Goal: Information Seeking & Learning: Learn about a topic

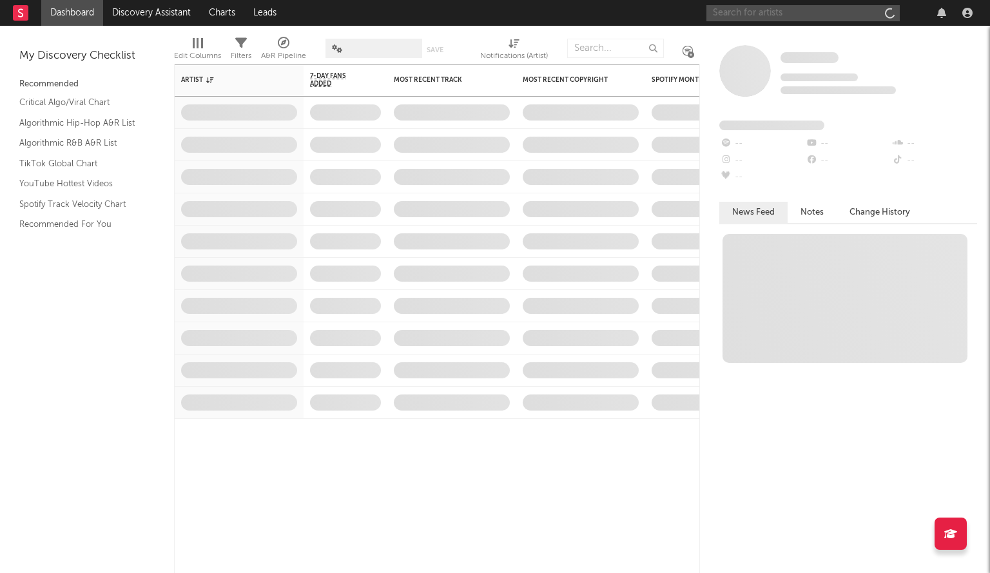
click at [745, 14] on input "text" at bounding box center [803, 13] width 193 height 16
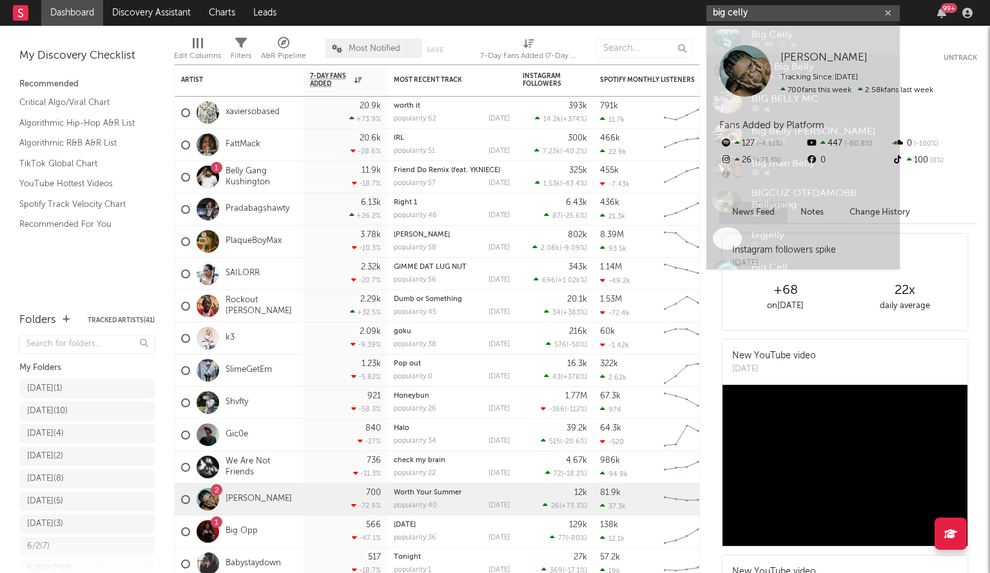
type input "big celly"
click at [734, 47] on div at bounding box center [727, 42] width 29 height 29
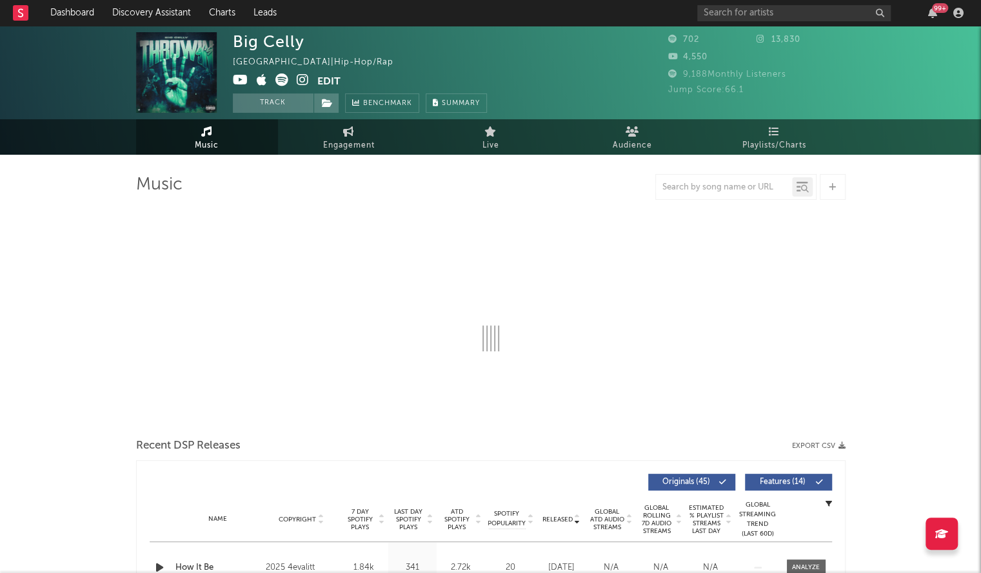
select select "6m"
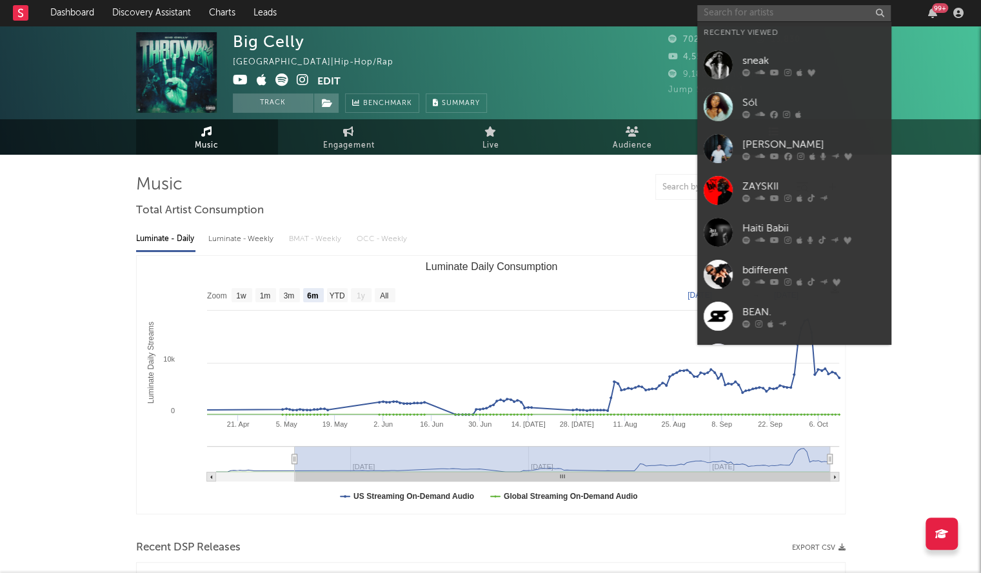
click at [760, 12] on input "text" at bounding box center [793, 13] width 193 height 16
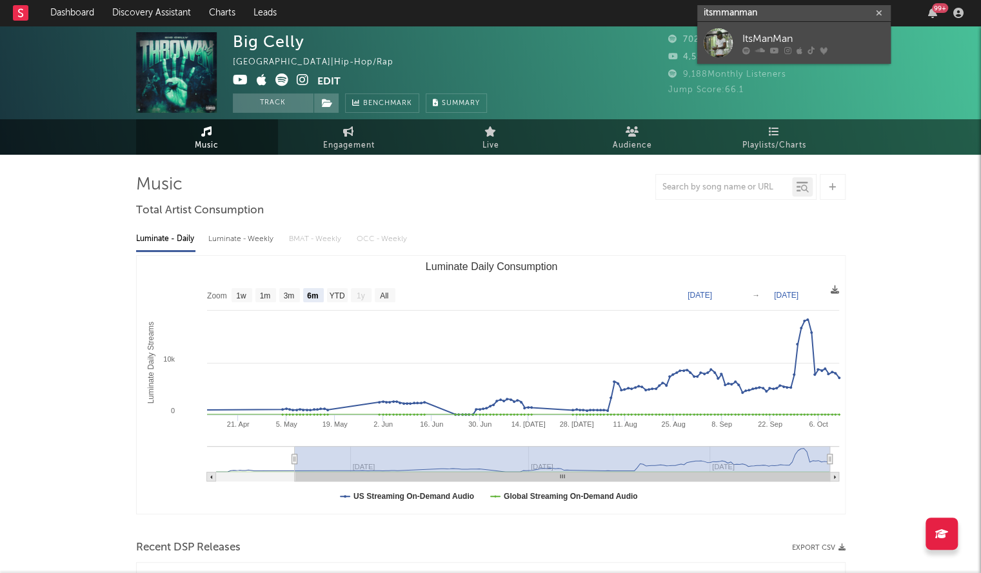
type input "itsmmanman"
click at [722, 43] on div at bounding box center [717, 42] width 29 height 29
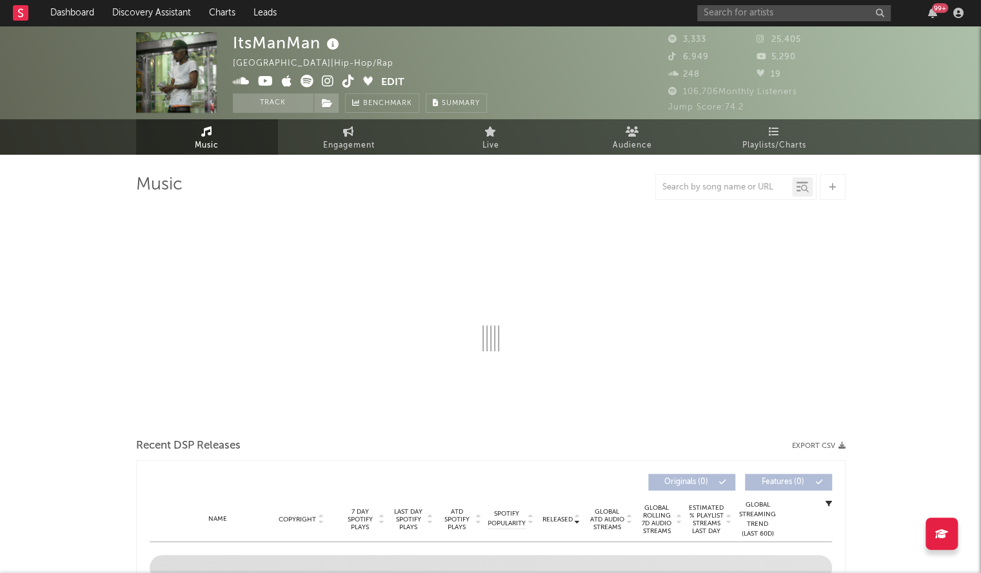
select select "6m"
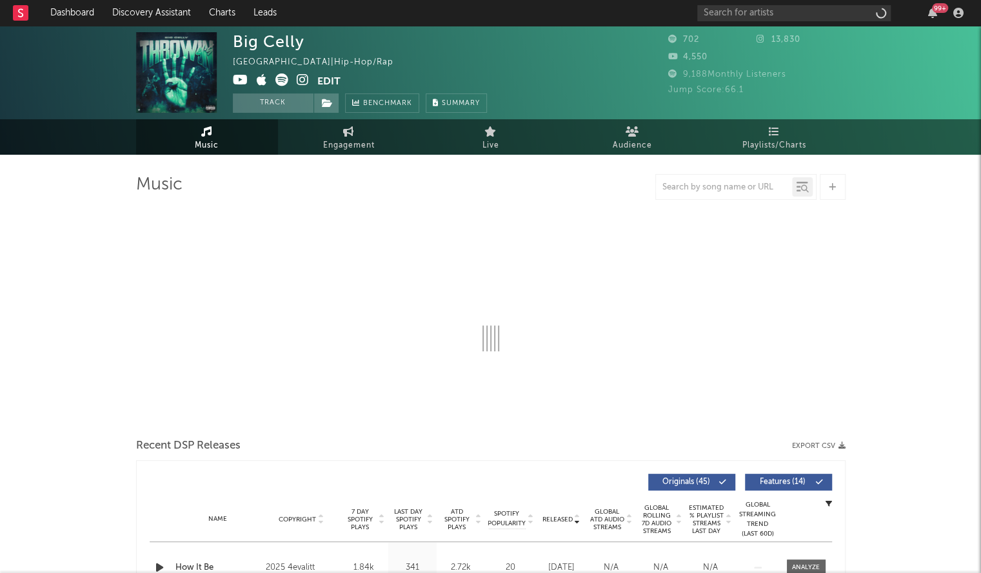
select select "6m"
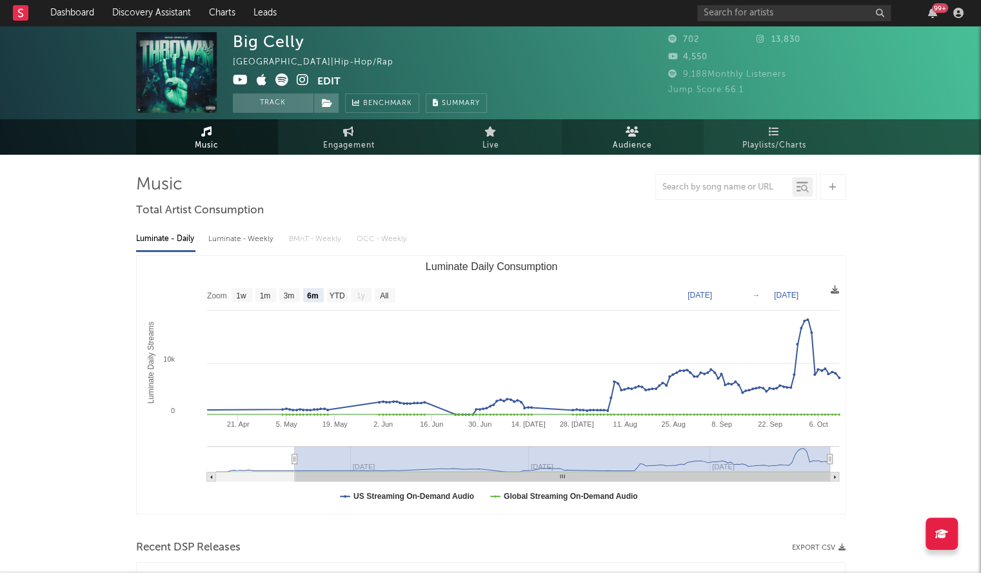
click at [663, 121] on link "Audience" at bounding box center [633, 136] width 142 height 35
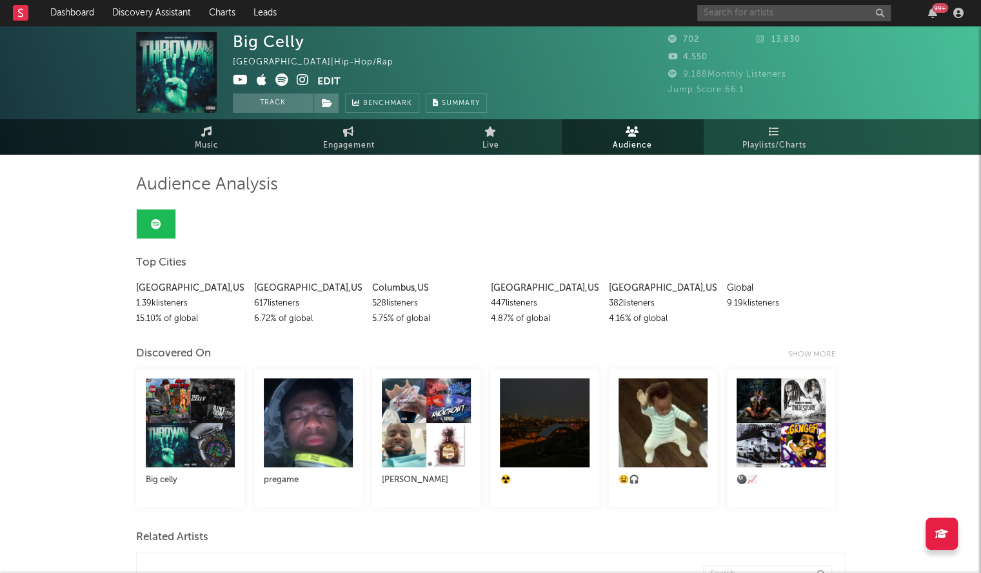
click at [769, 14] on input "text" at bounding box center [793, 13] width 193 height 16
click at [745, 19] on input "gloturna" at bounding box center [793, 13] width 193 height 16
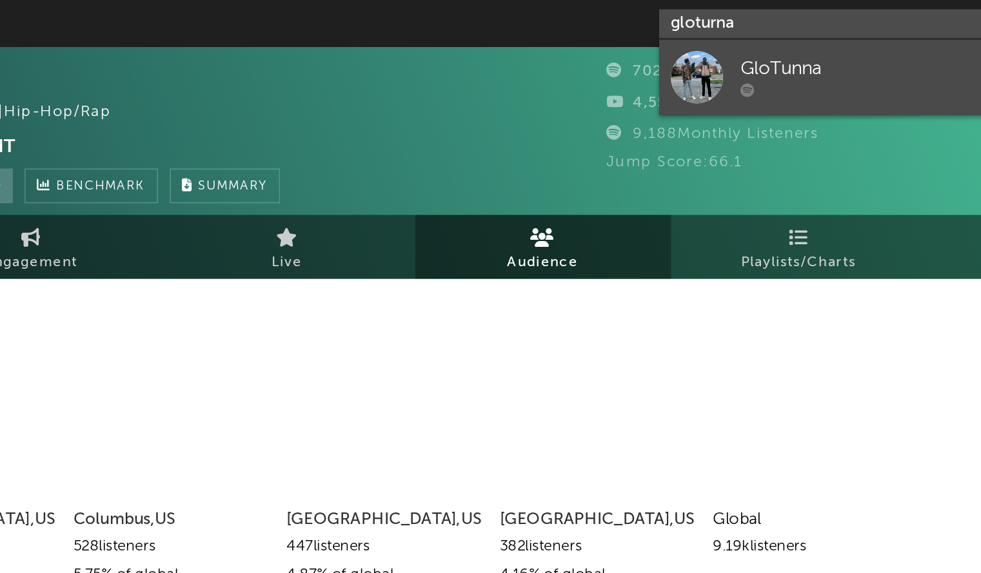
type input "gloturna"
click at [726, 36] on div at bounding box center [717, 42] width 29 height 29
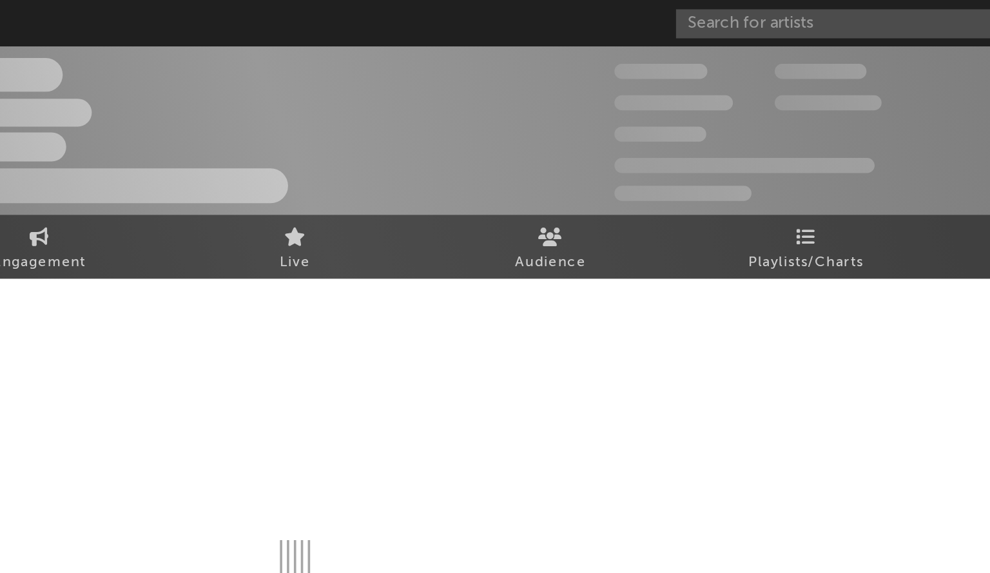
select select "1w"
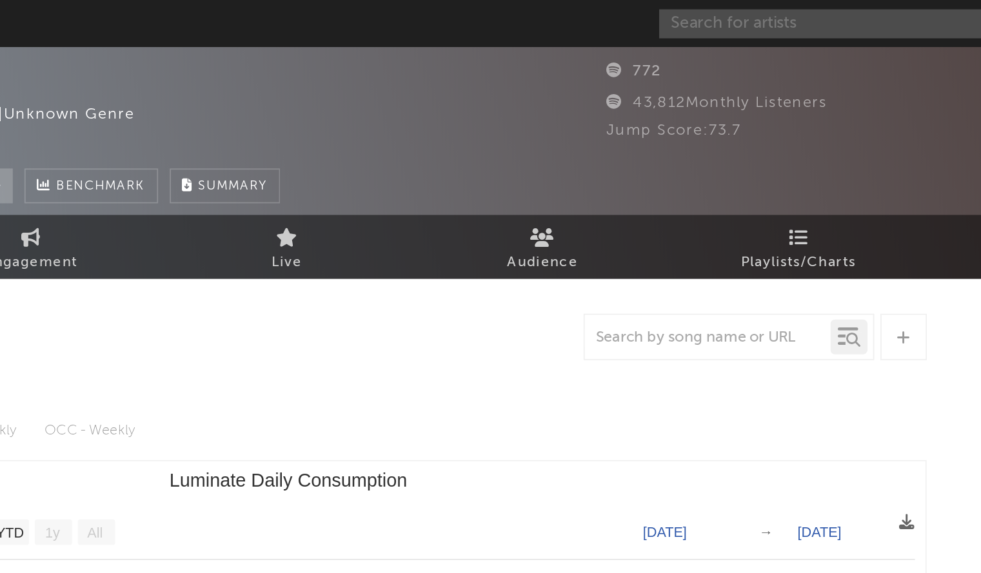
click at [772, 6] on input "text" at bounding box center [793, 13] width 193 height 16
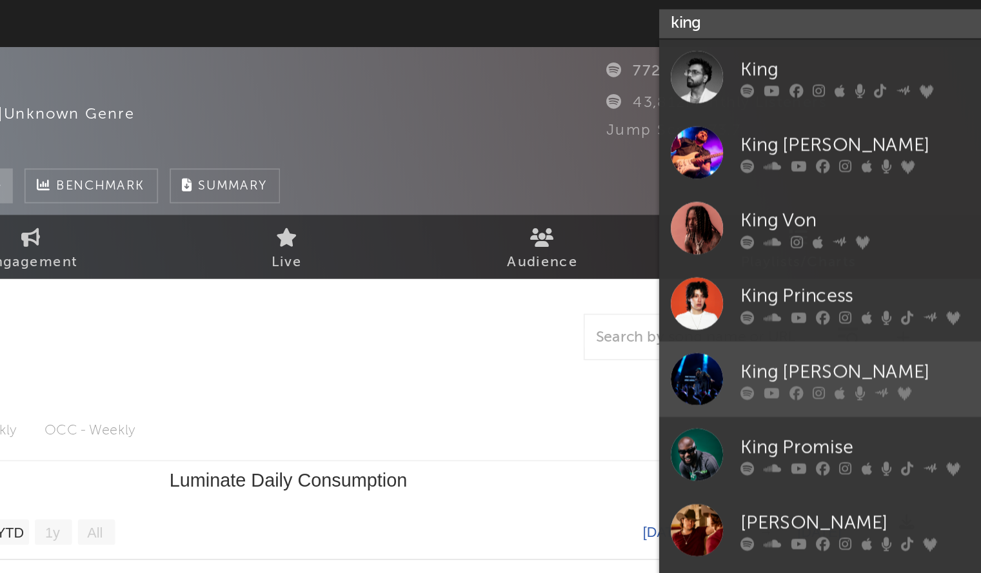
scroll to position [97, 0]
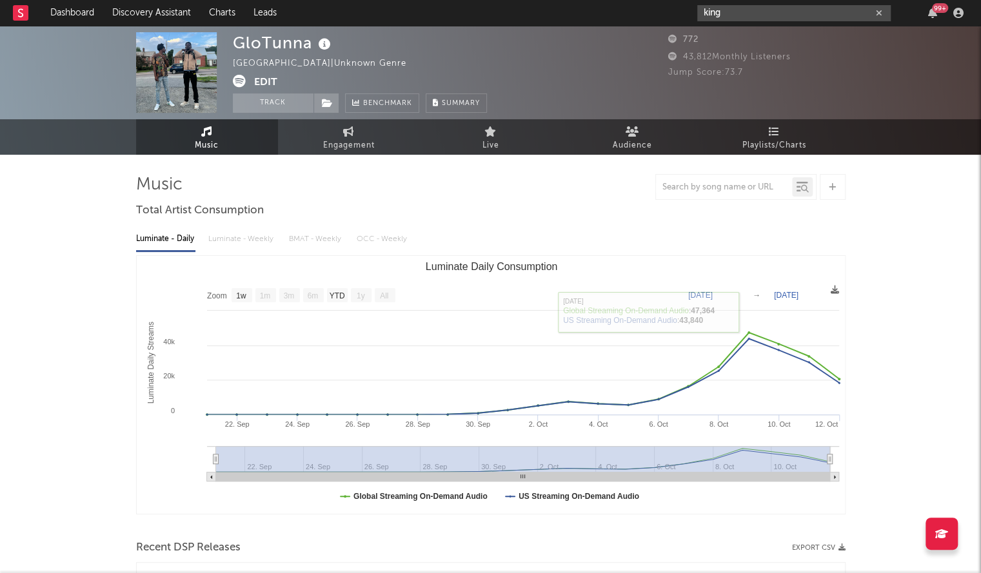
click at [730, 18] on input "king" at bounding box center [793, 13] width 193 height 16
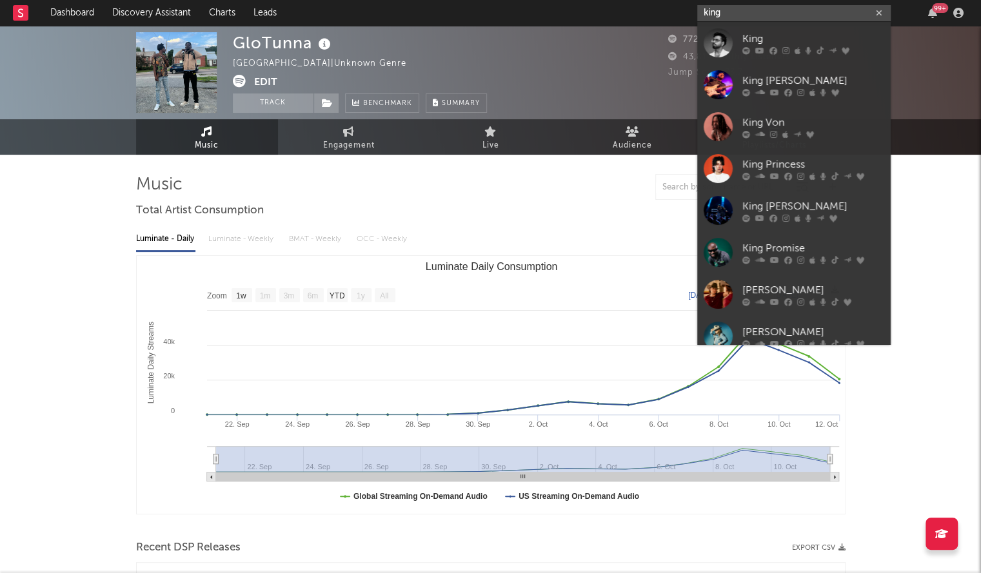
drag, startPoint x: 762, startPoint y: 14, endPoint x: 640, endPoint y: 23, distance: 122.8
click at [640, 23] on nav "Dashboard Discovery Assistant Charts Leads king 99 +" at bounding box center [490, 13] width 981 height 26
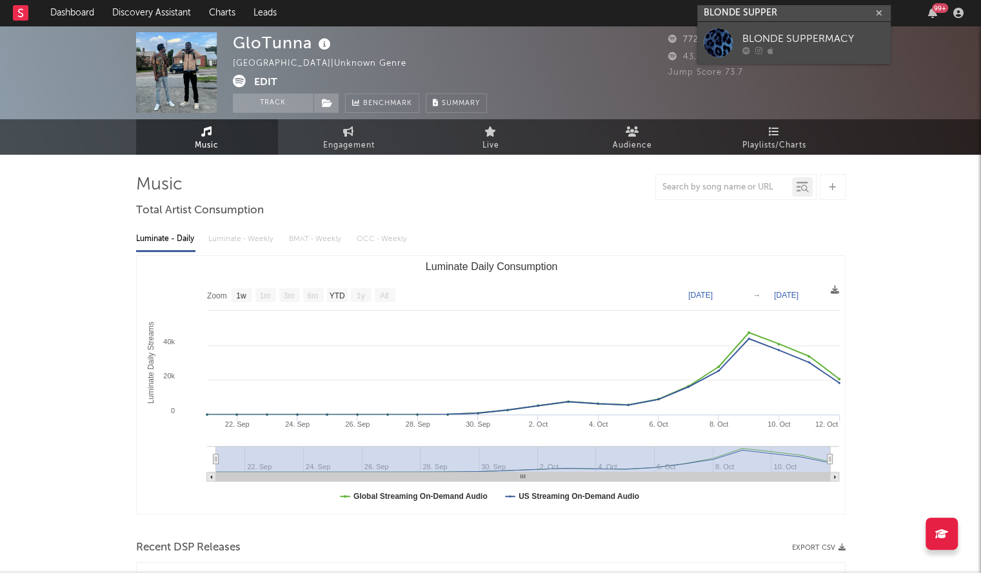
type input "BLONDE SUPPER"
click at [714, 39] on div at bounding box center [717, 42] width 29 height 29
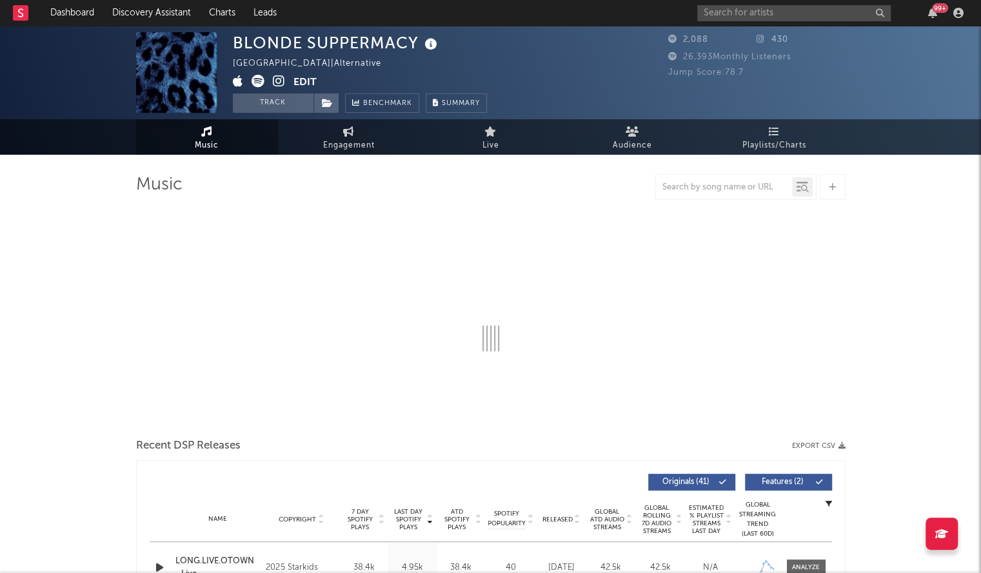
select select "6m"
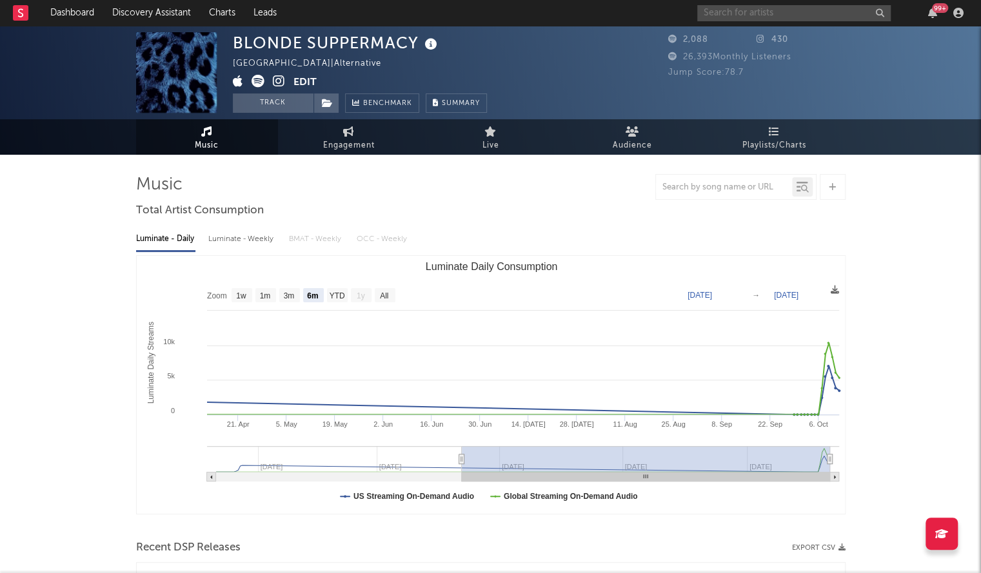
click at [720, 16] on input "text" at bounding box center [793, 13] width 193 height 16
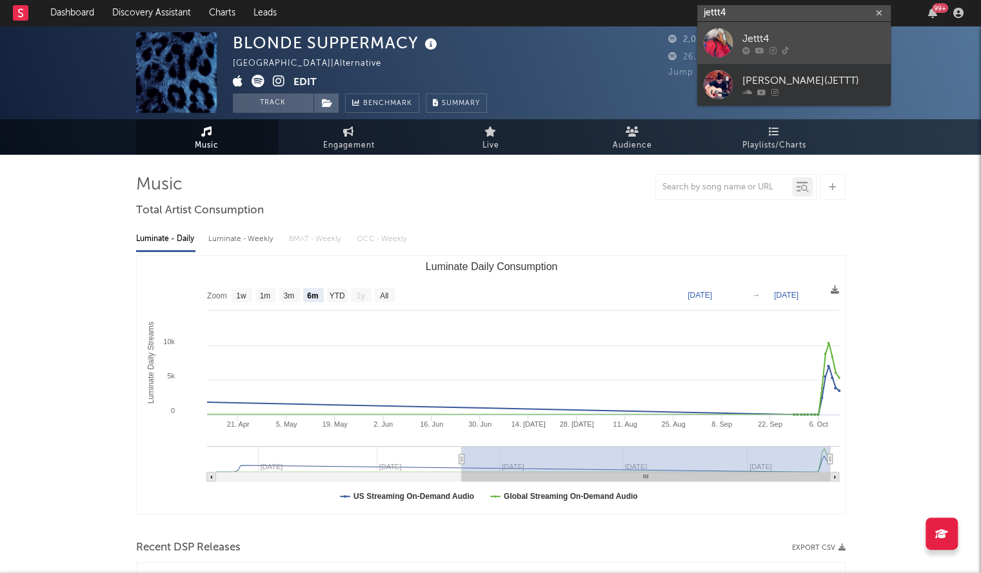
type input "jettt4"
click at [723, 37] on div at bounding box center [717, 42] width 29 height 29
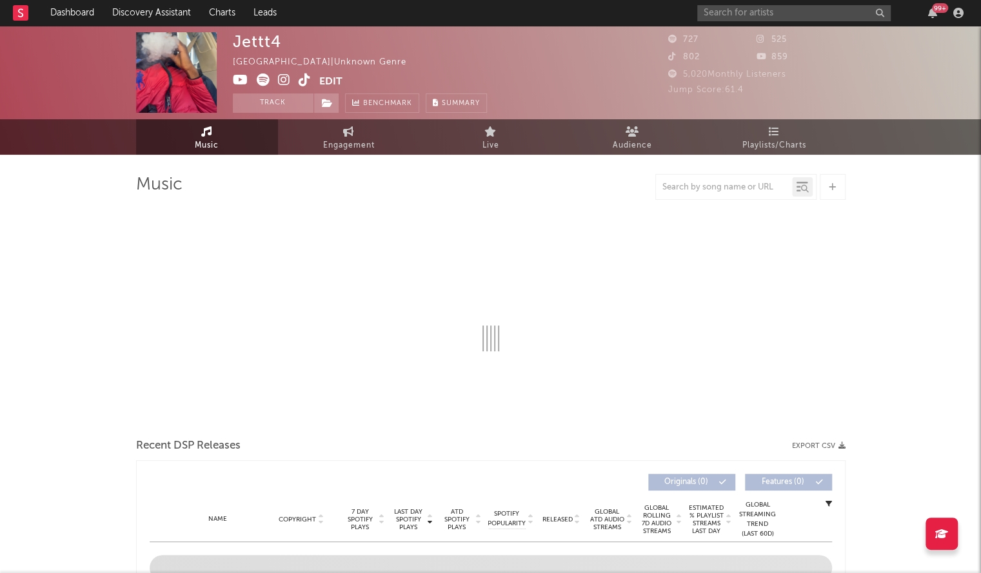
select select "6m"
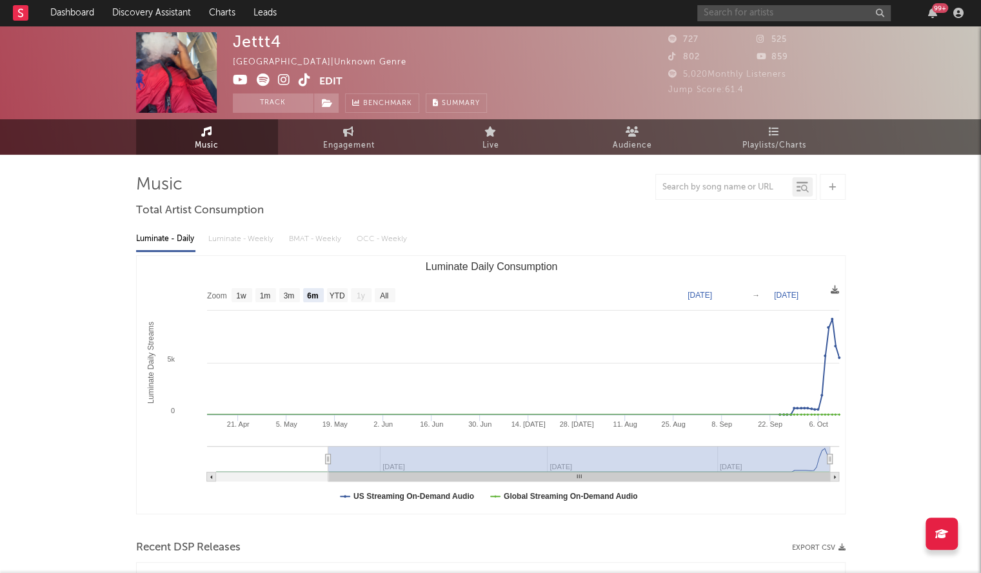
click at [759, 7] on input "text" at bounding box center [793, 13] width 193 height 16
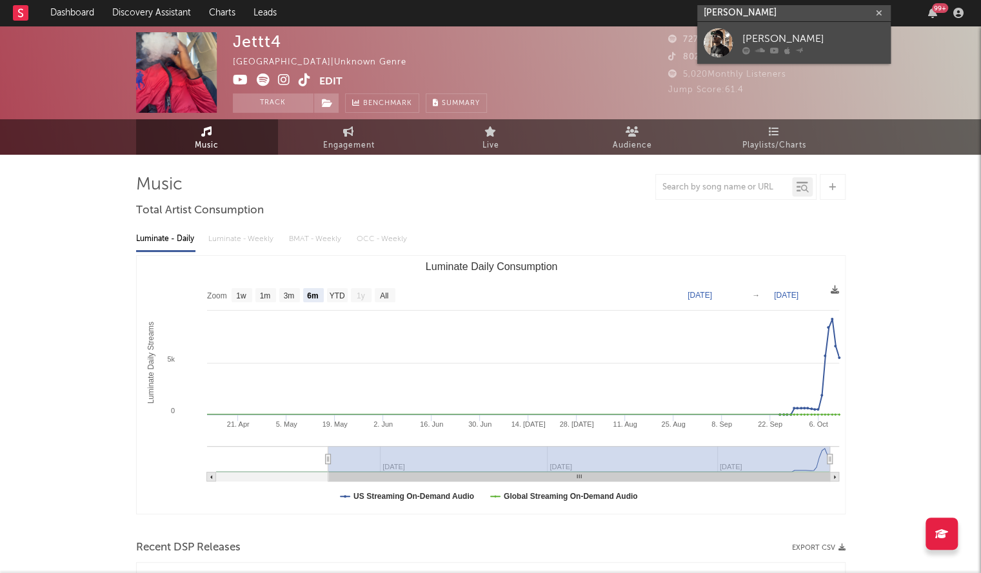
type input "[PERSON_NAME]"
click at [726, 33] on div at bounding box center [717, 42] width 29 height 29
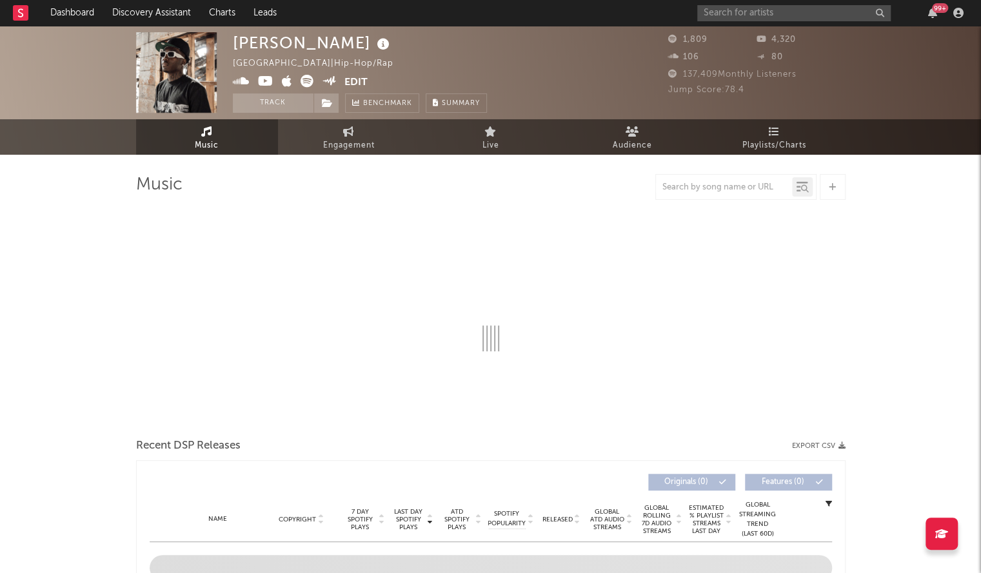
select select "6m"
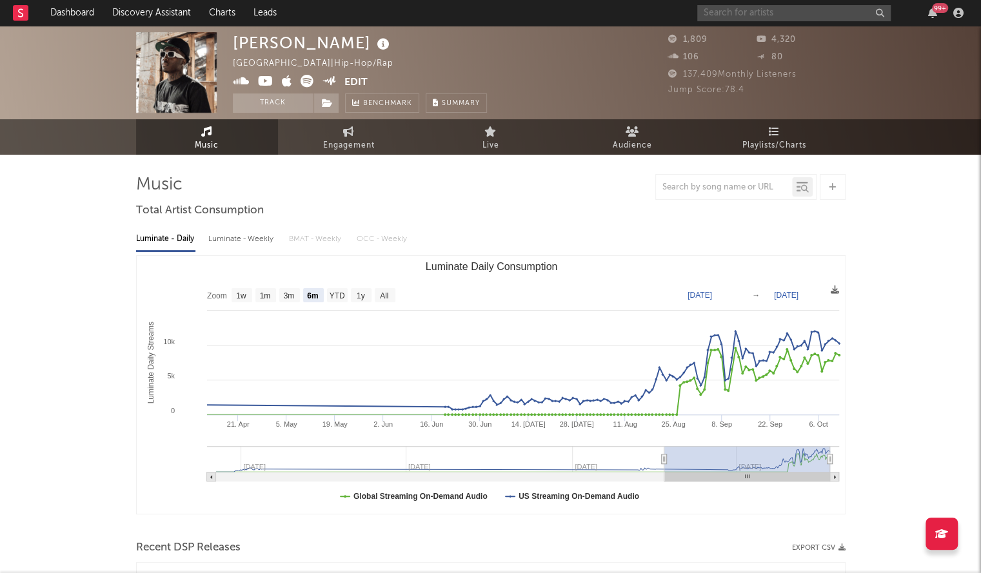
click at [756, 18] on input "text" at bounding box center [793, 13] width 193 height 16
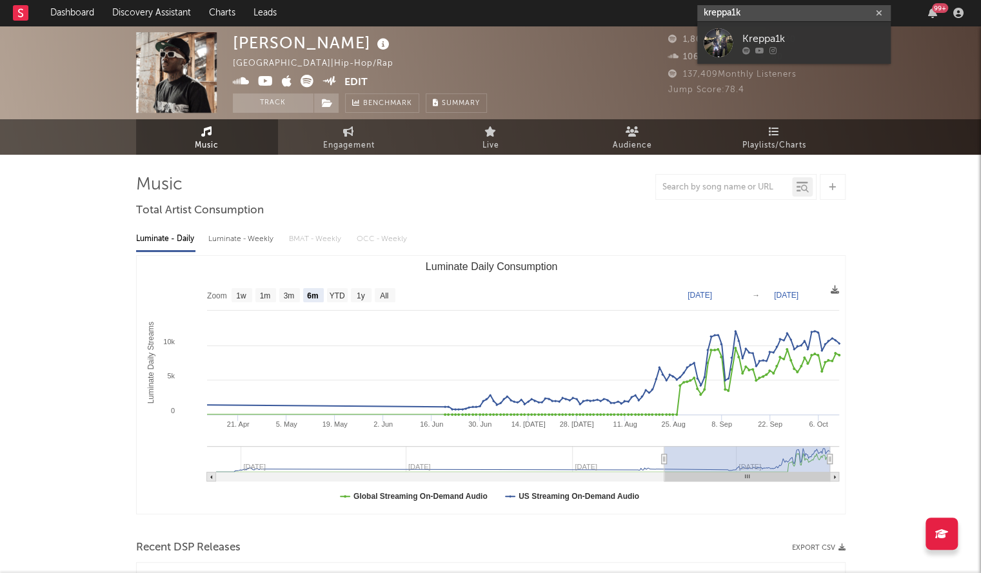
type input "kreppa1k"
drag, startPoint x: 722, startPoint y: 43, endPoint x: 685, endPoint y: 23, distance: 42.7
click at [722, 43] on div at bounding box center [717, 42] width 29 height 29
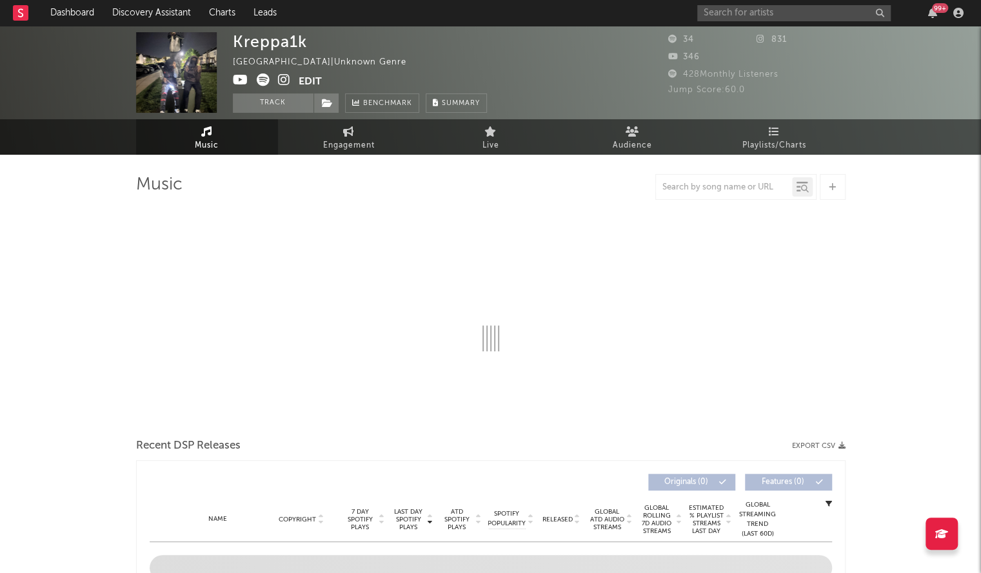
select select "1w"
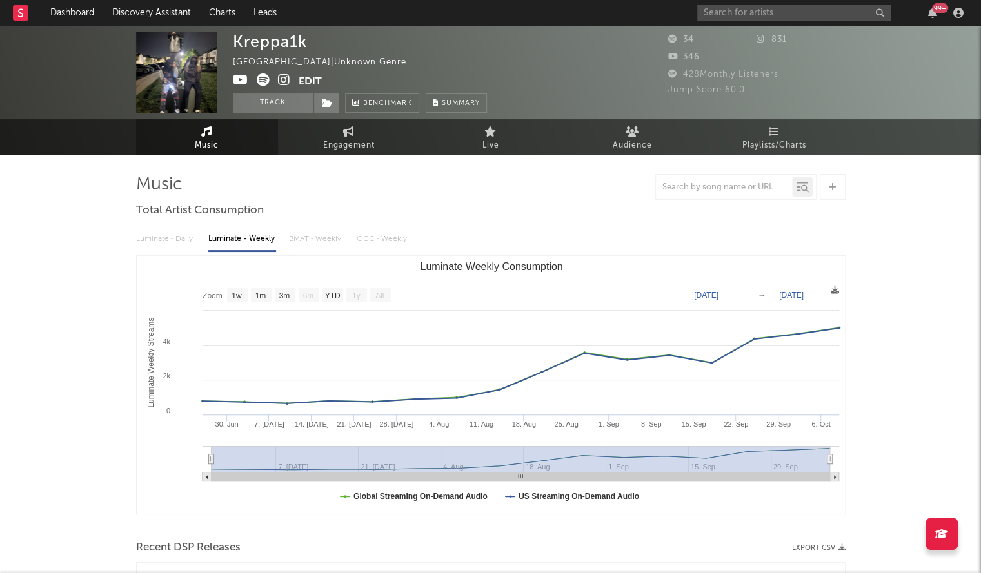
click at [761, 3] on div "99 +" at bounding box center [832, 13] width 271 height 26
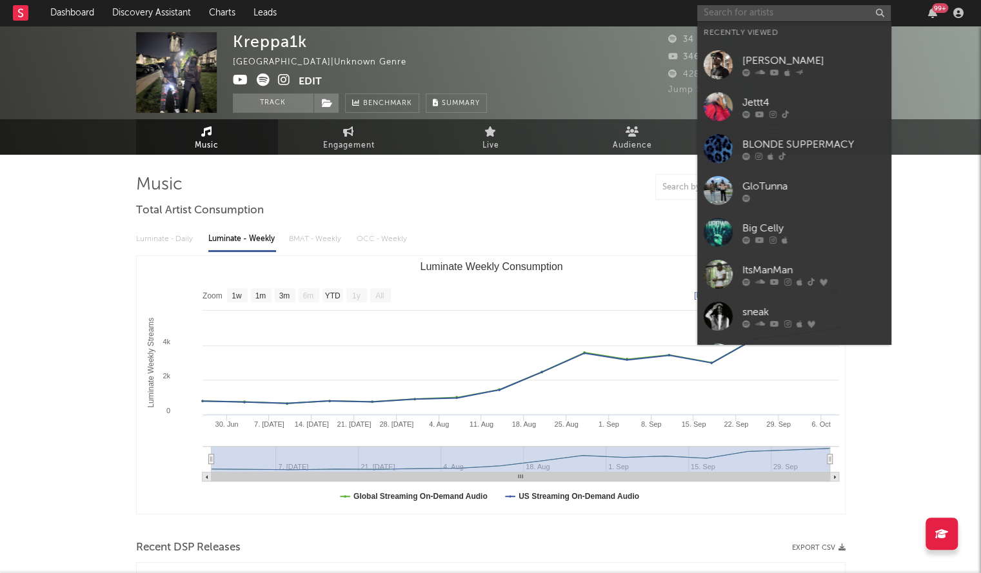
click at [753, 6] on input "text" at bounding box center [793, 13] width 193 height 16
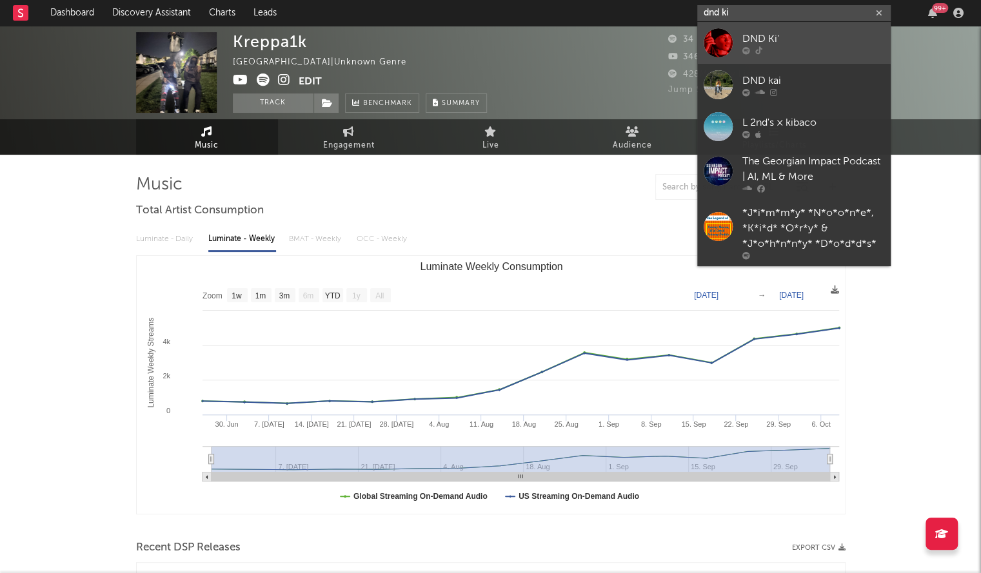
type input "dnd ki"
click at [718, 46] on div at bounding box center [717, 42] width 29 height 29
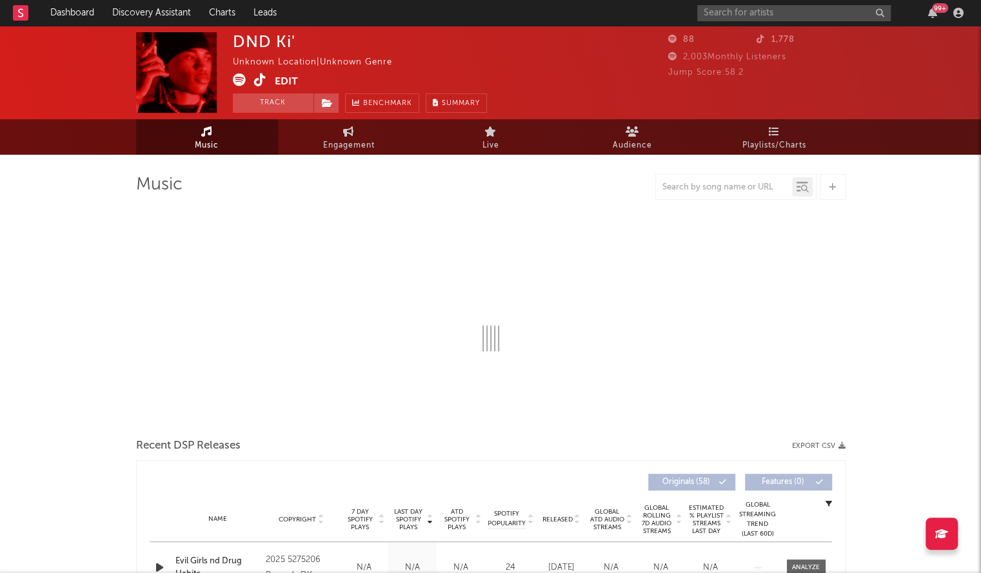
select select "1w"
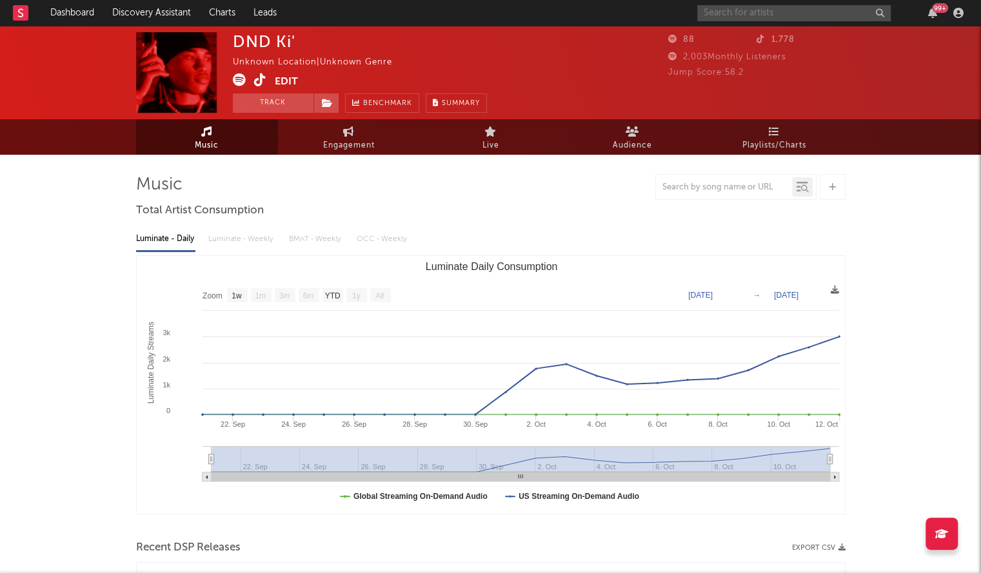
click at [755, 10] on input "text" at bounding box center [793, 13] width 193 height 16
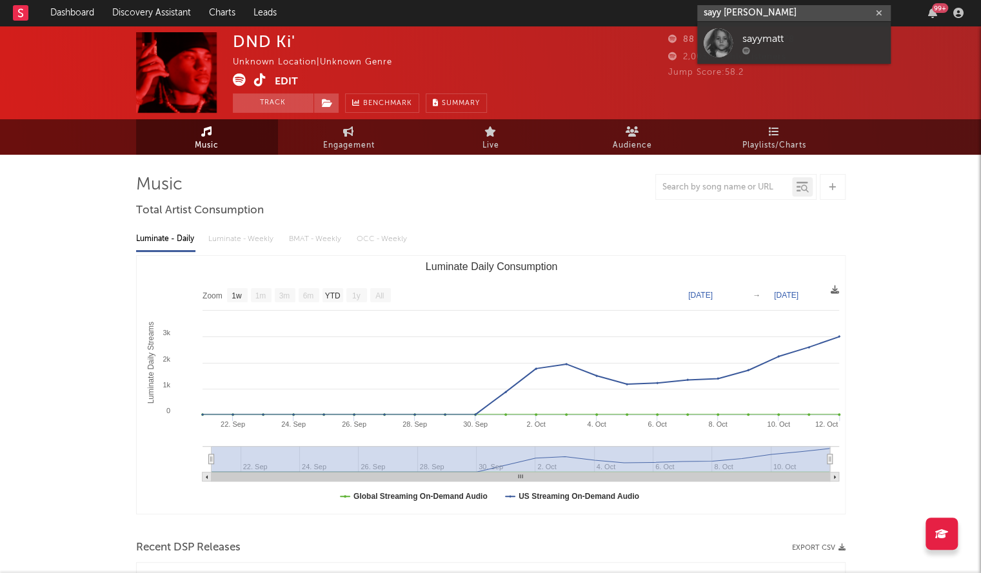
click at [721, 11] on input "sayy [PERSON_NAME]" at bounding box center [793, 13] width 193 height 16
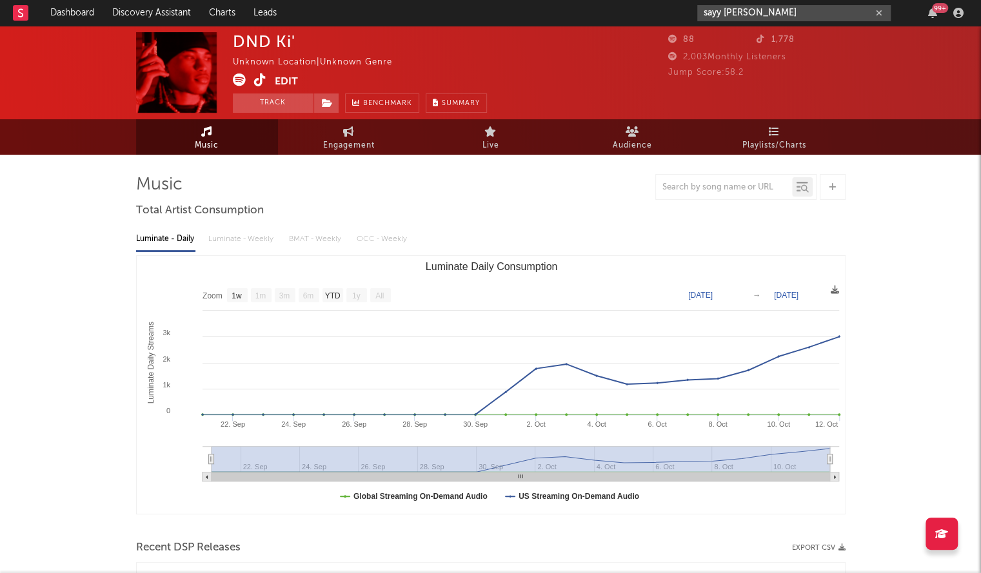
drag, startPoint x: 745, startPoint y: 10, endPoint x: 576, endPoint y: 30, distance: 169.6
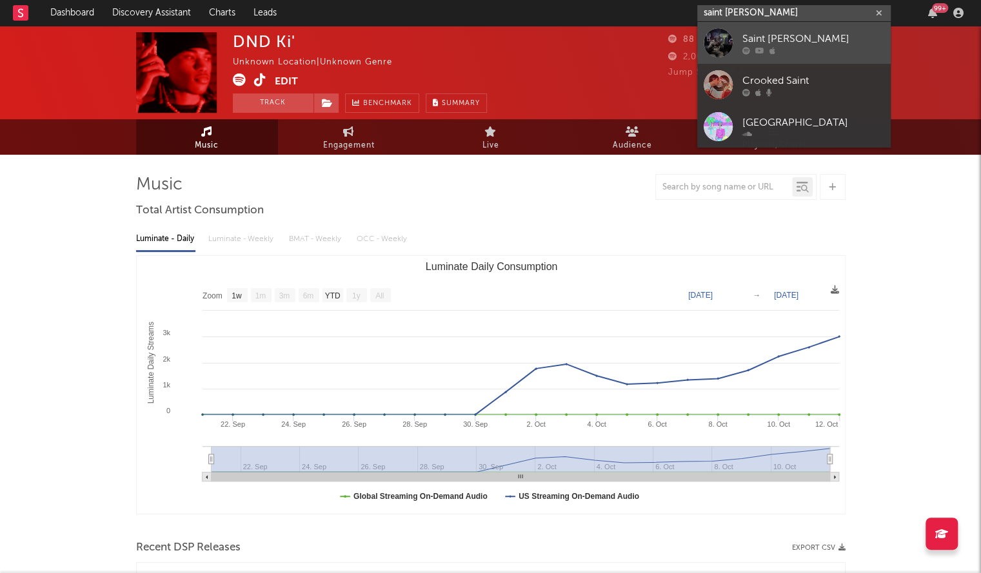
type input "saint [PERSON_NAME]"
click at [724, 43] on div at bounding box center [717, 42] width 29 height 29
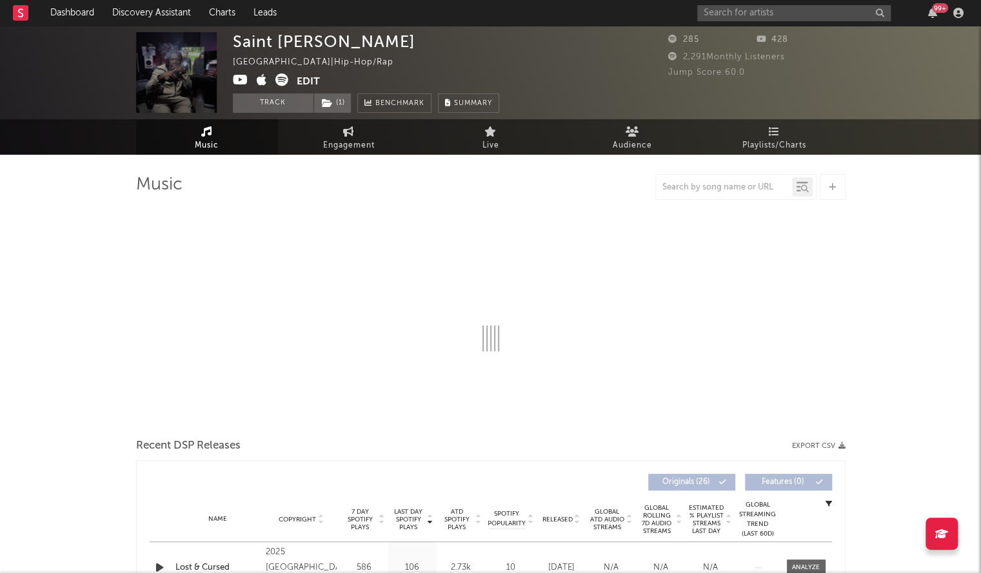
select select "6m"
